Goal: Task Accomplishment & Management: Complete application form

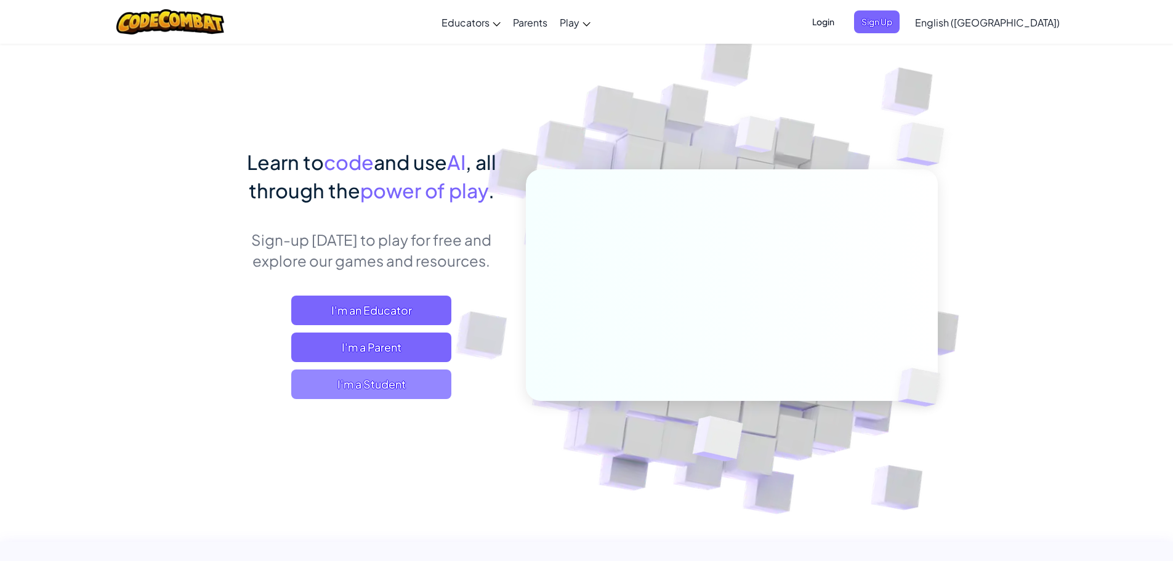
click at [394, 388] on span "I'm a Student" at bounding box center [371, 384] width 160 height 30
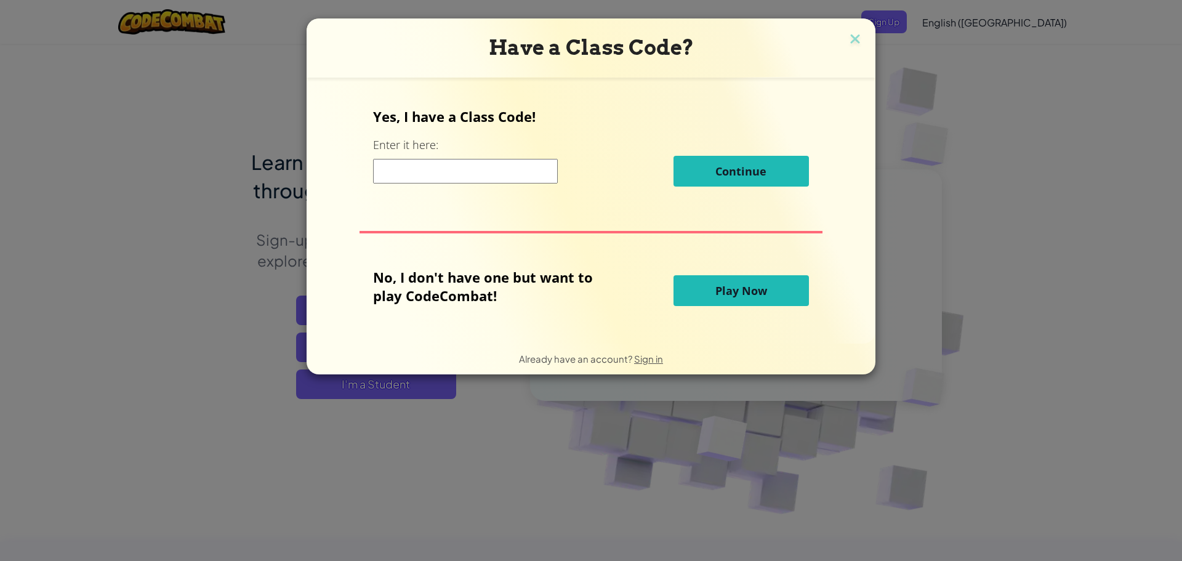
click at [509, 170] on input at bounding box center [465, 171] width 185 height 25
type input "PanRoomFast"
click at [755, 153] on div "Yes, I have a Class Code! Enter it here: PanRoomFast Continue" at bounding box center [590, 151] width 435 height 89
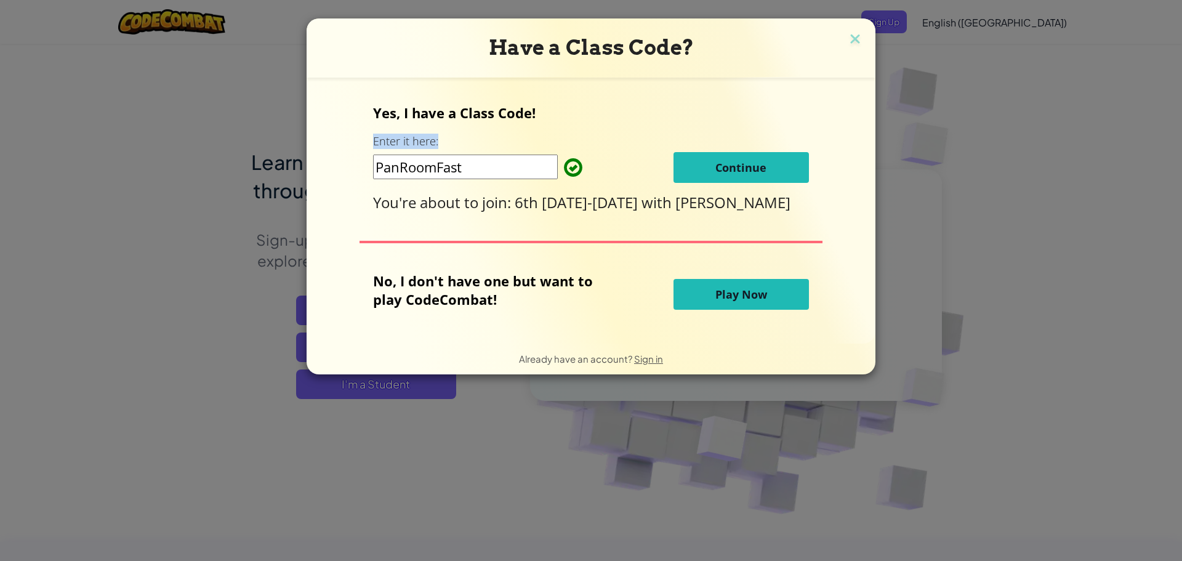
click at [758, 166] on span "Continue" at bounding box center [740, 167] width 51 height 15
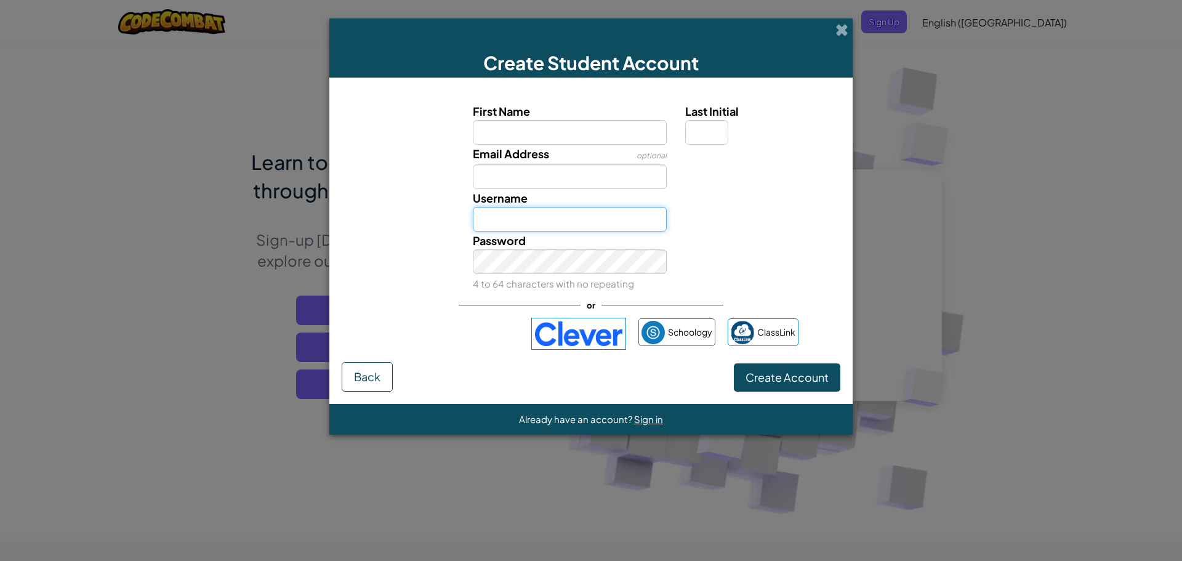
type input "[EMAIL_ADDRESS][DOMAIN_NAME]"
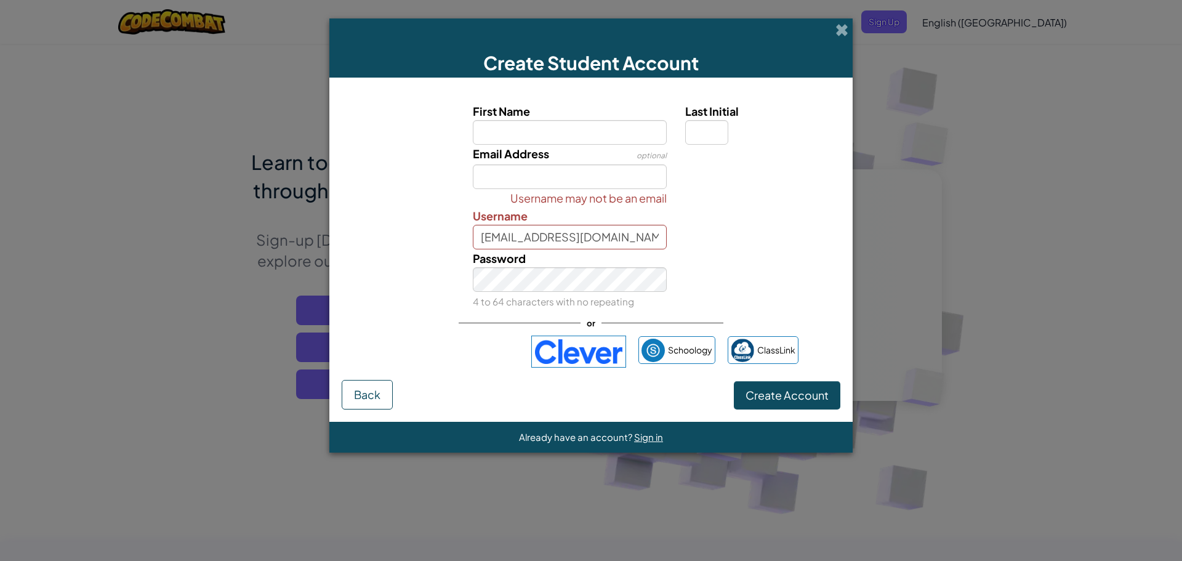
click at [601, 137] on input "First Name" at bounding box center [570, 132] width 194 height 25
type input "[PERSON_NAME]"
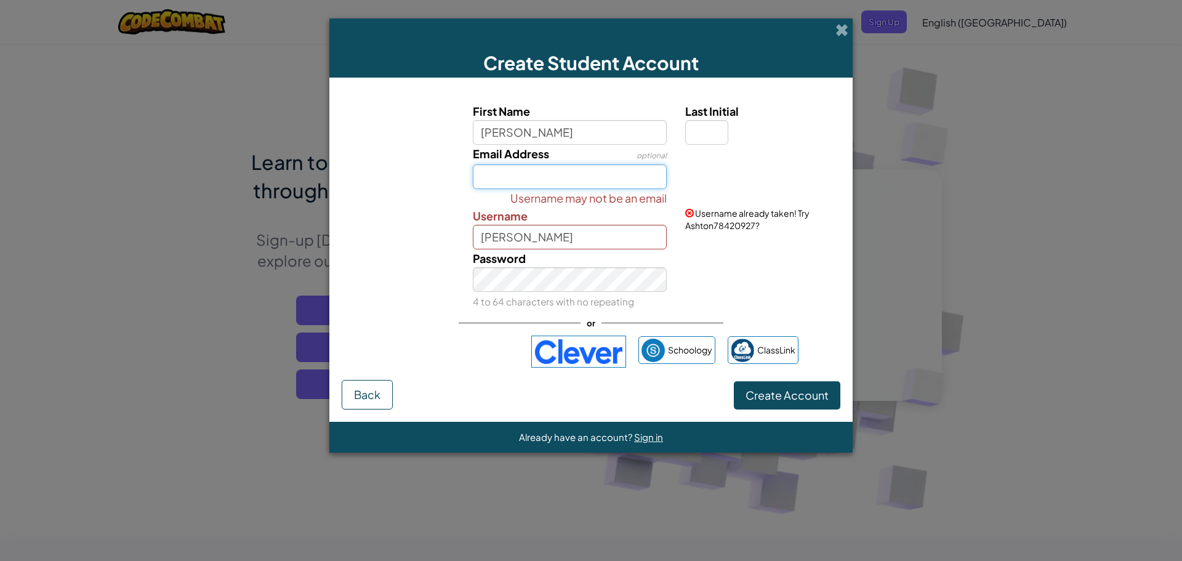
click at [564, 181] on input "Email Address" at bounding box center [570, 176] width 194 height 25
type input "[EMAIL_ADDRESS][DOMAIN_NAME]"
click at [592, 227] on input "[PERSON_NAME]" at bounding box center [570, 237] width 194 height 25
type input "ah381596"
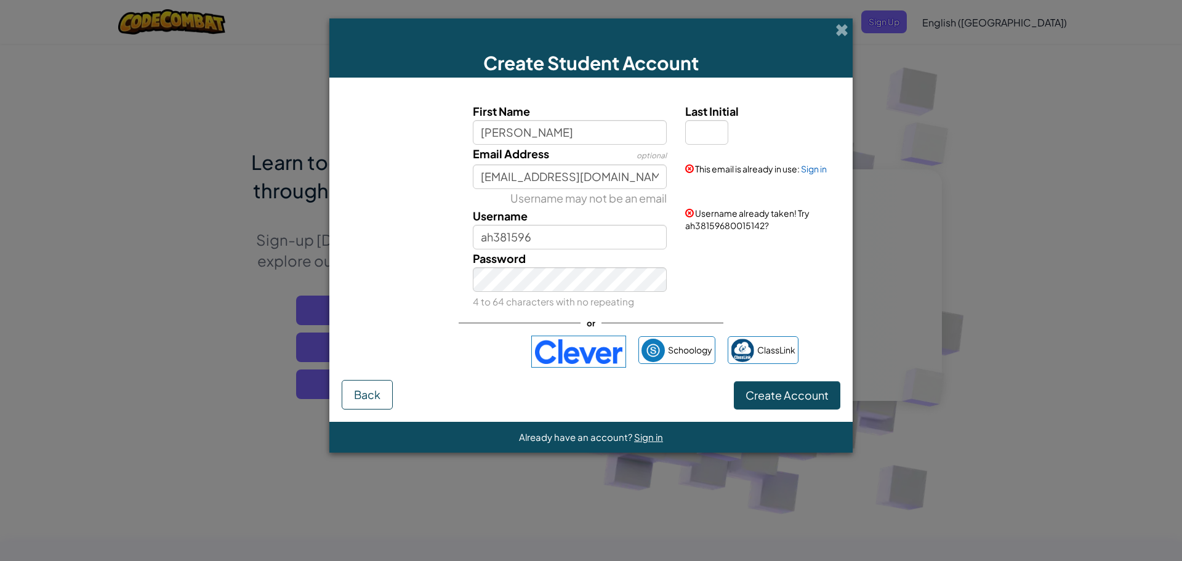
click at [746, 299] on div "Password 4 to 64 characters with no repeating" at bounding box center [590, 279] width 511 height 61
click at [737, 397] on button "Create Account" at bounding box center [787, 395] width 106 height 28
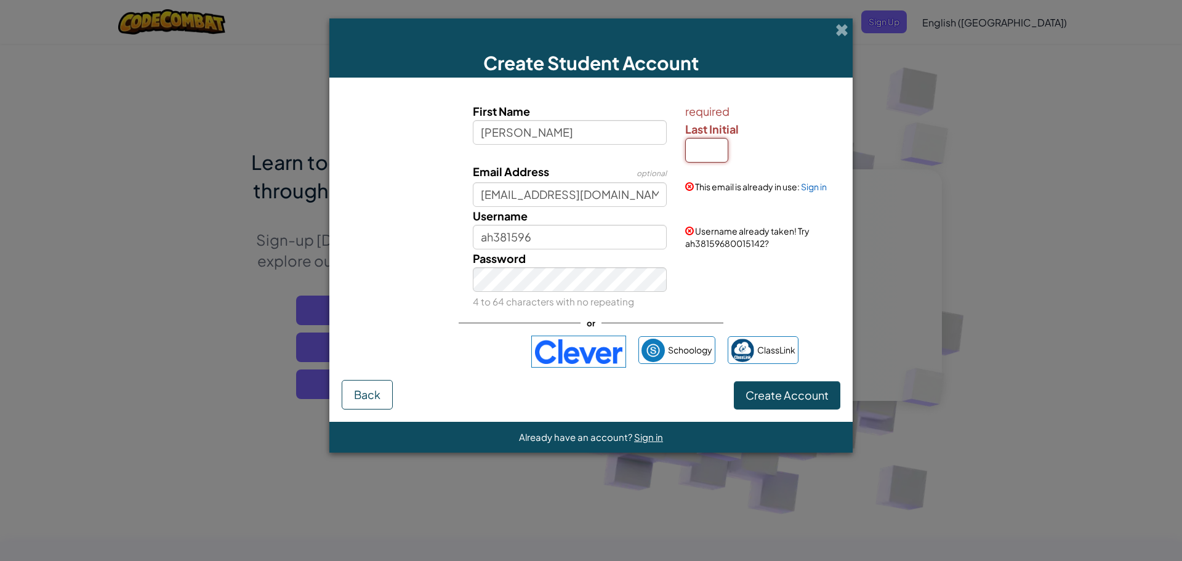
click at [698, 148] on input "Last Initial" at bounding box center [706, 150] width 43 height 25
type input "h"
type input "AshtonH"
click at [791, 393] on span "Create Account" at bounding box center [786, 395] width 83 height 14
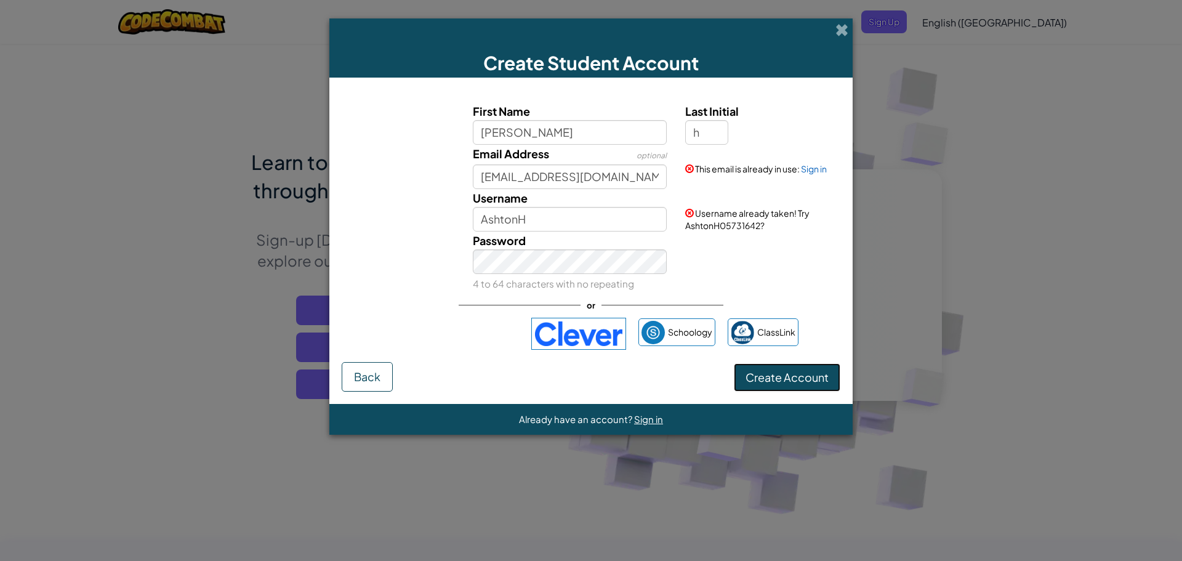
click at [790, 389] on button "Create Account" at bounding box center [787, 377] width 106 height 28
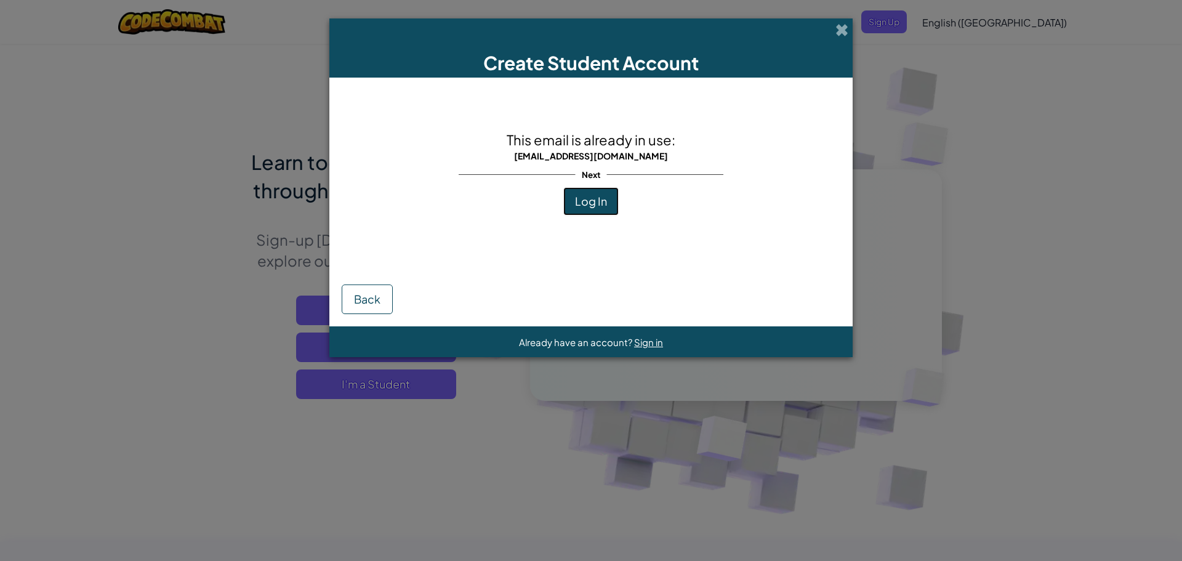
click at [612, 192] on button "Log In" at bounding box center [590, 201] width 55 height 28
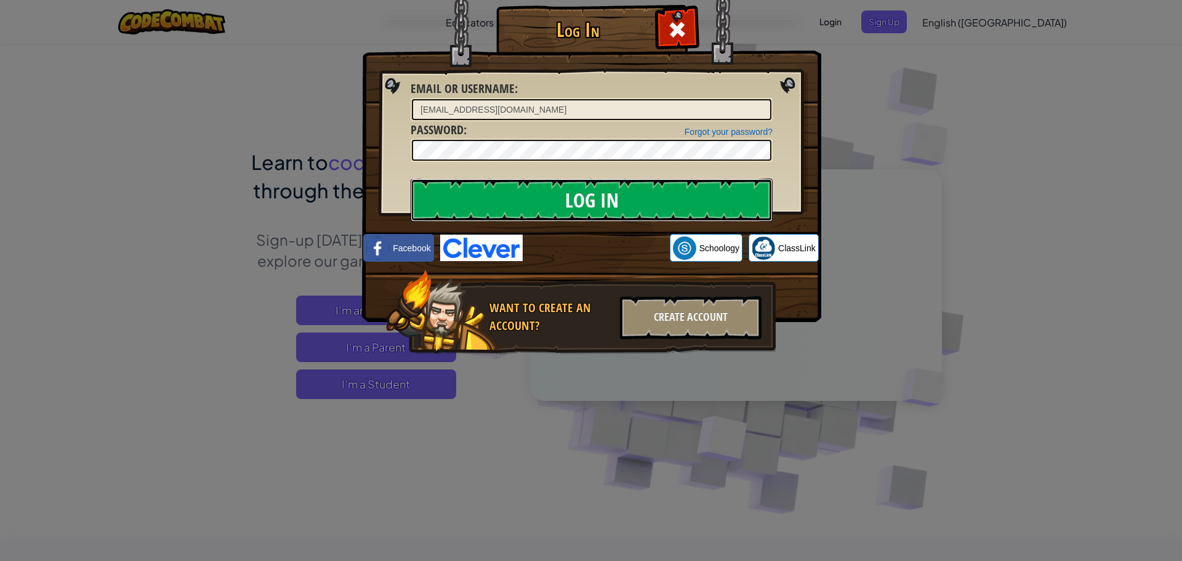
click at [650, 209] on input "Log In" at bounding box center [592, 199] width 362 height 43
